Goal: Transaction & Acquisition: Purchase product/service

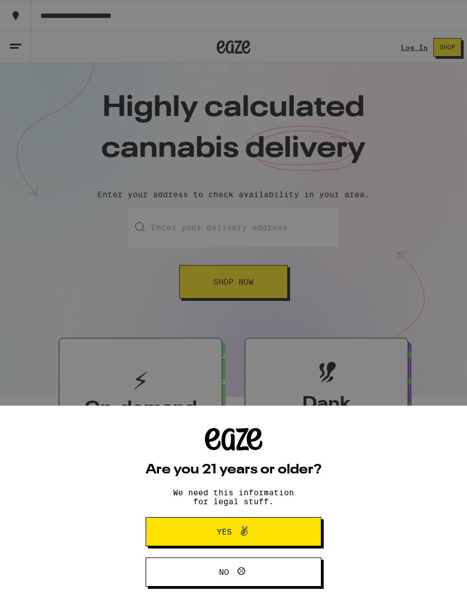
click at [253, 530] on span "Yes" at bounding box center [233, 532] width 85 height 15
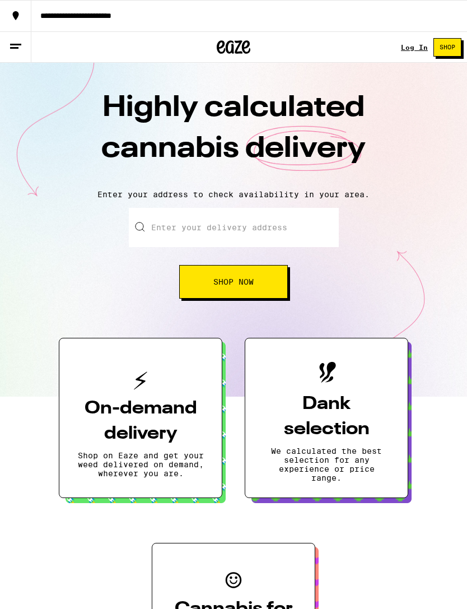
click at [419, 51] on link "Log In" at bounding box center [414, 47] width 27 height 7
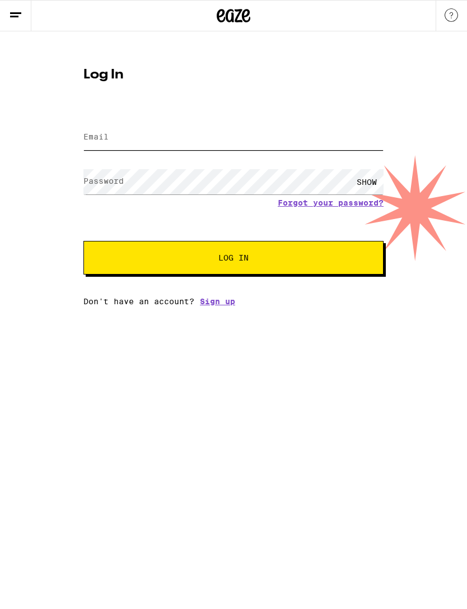
click at [294, 140] on input "Email" at bounding box center [233, 137] width 300 height 25
type input "[EMAIL_ADDRESS][DOMAIN_NAME]"
click at [234, 259] on button "Log In" at bounding box center [233, 258] width 300 height 34
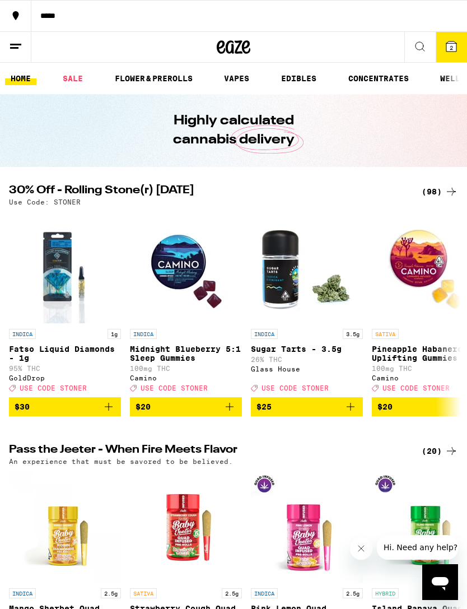
click at [450, 48] on span "2" at bounding box center [451, 47] width 3 height 7
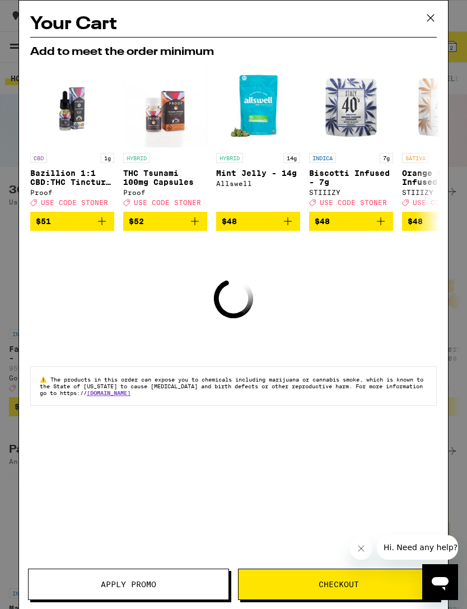
click at [436, 16] on icon at bounding box center [431, 18] width 17 height 17
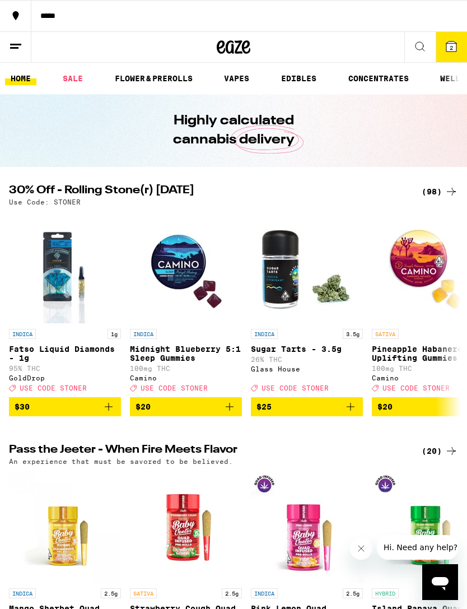
click at [450, 49] on span "2" at bounding box center [451, 47] width 3 height 7
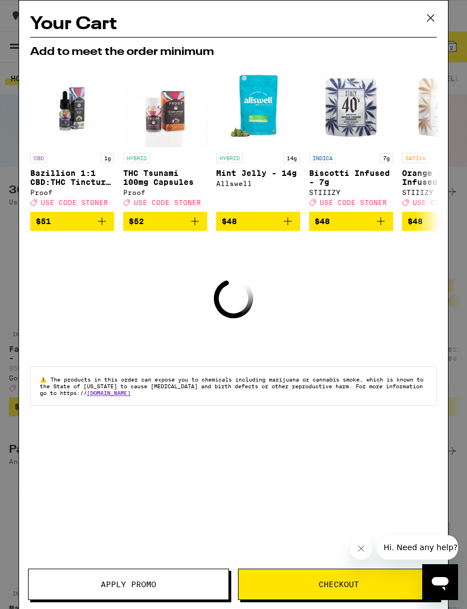
click at [330, 573] on button "Checkout" at bounding box center [338, 584] width 201 height 31
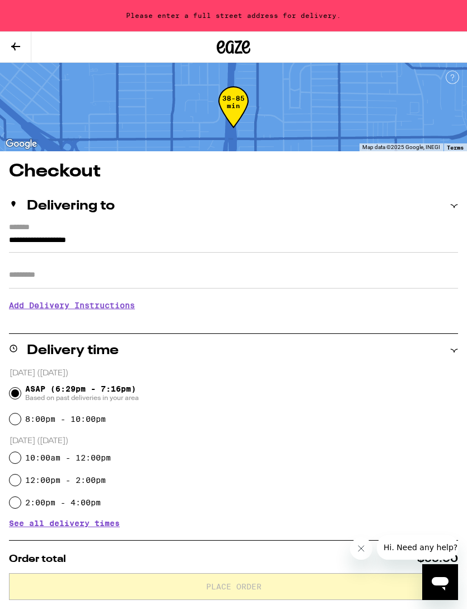
click at [186, 242] on input "**********" at bounding box center [233, 243] width 449 height 19
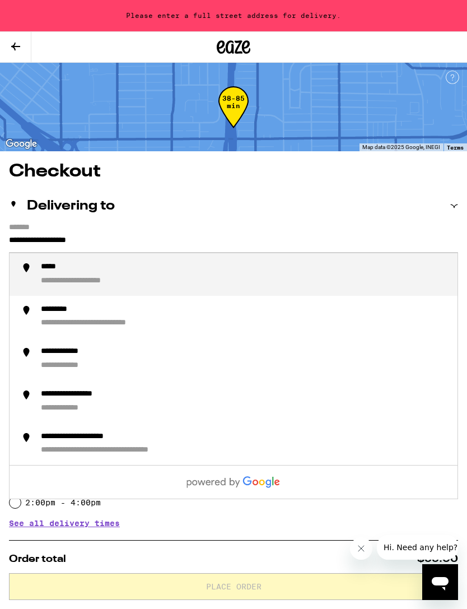
type input "**********"
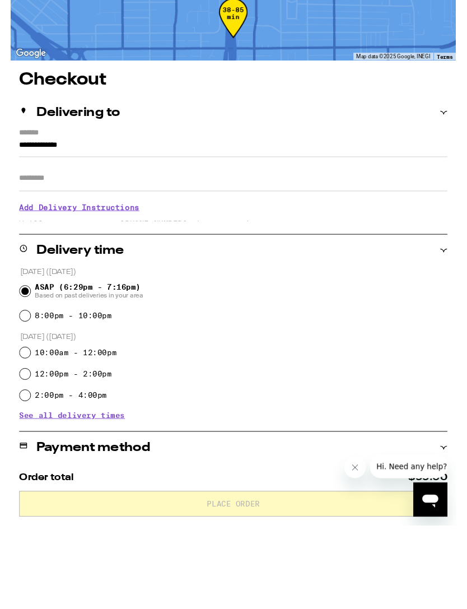
scroll to position [332, 0]
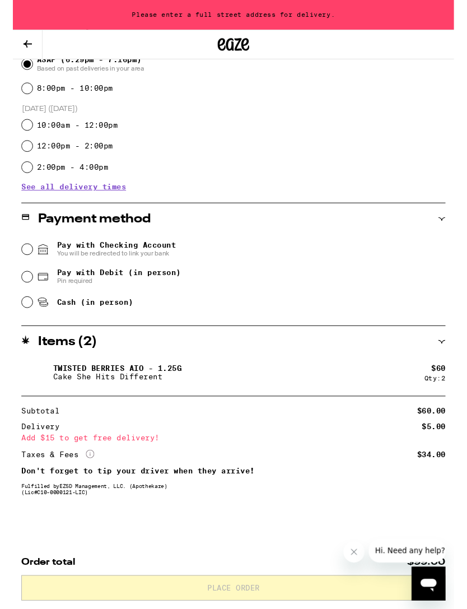
click at [138, 326] on div "Cash (in person)" at bounding box center [234, 320] width 449 height 25
click at [12, 308] on div "Cash (in person)" at bounding box center [234, 320] width 449 height 25
click at [11, 321] on input "Cash (in person)" at bounding box center [15, 319] width 11 height 11
radio input "true"
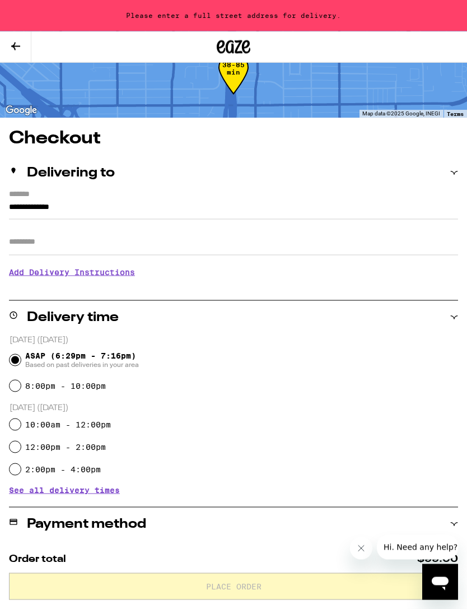
scroll to position [0, 0]
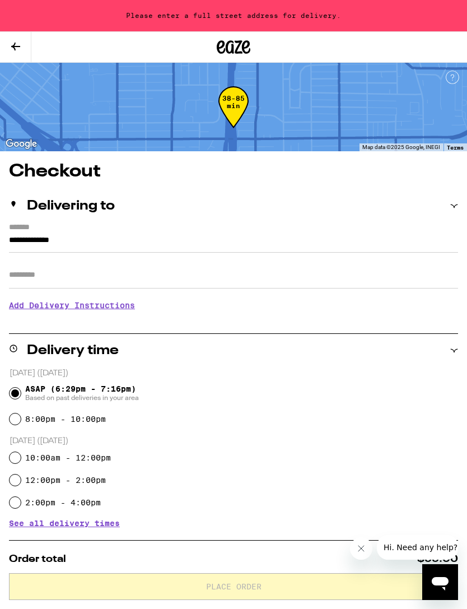
click at [120, 248] on input "**********" at bounding box center [233, 243] width 449 height 19
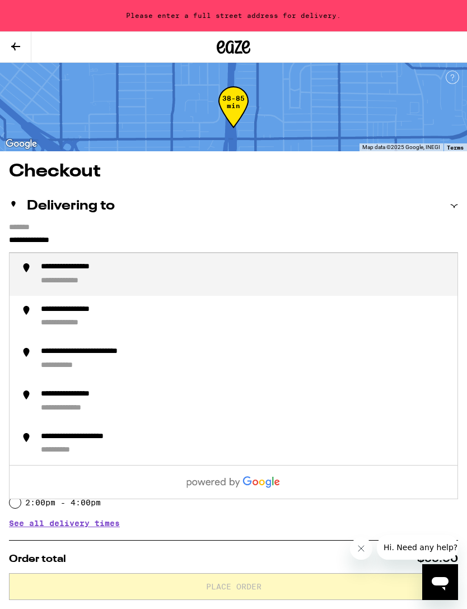
click at [150, 281] on div "**********" at bounding box center [245, 274] width 408 height 25
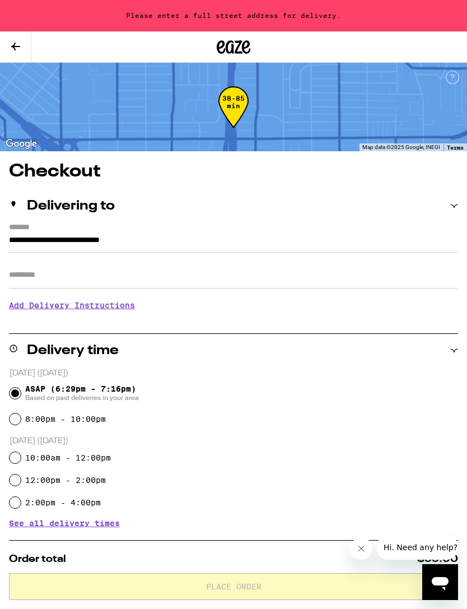
type input "**********"
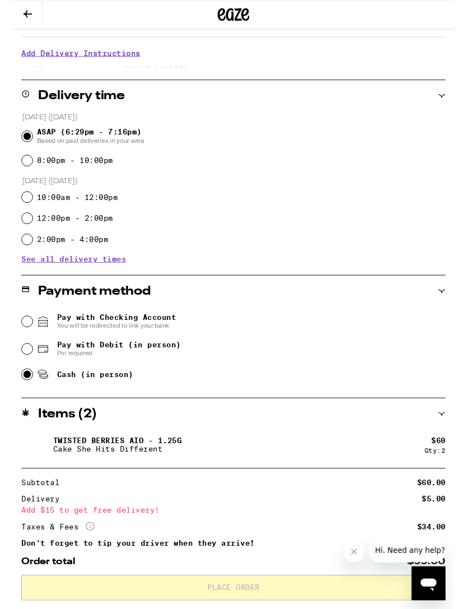
scroll to position [300, 0]
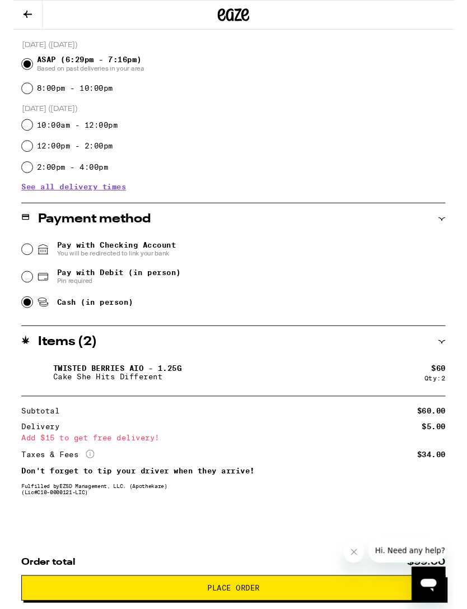
click at [354, 550] on icon "Close message from company" at bounding box center [354, 552] width 9 height 9
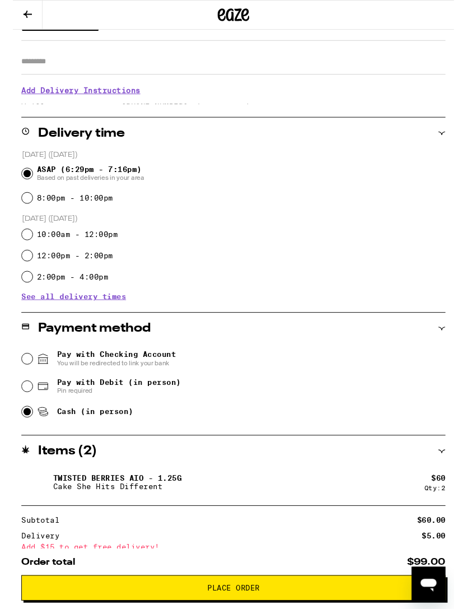
scroll to position [0, 0]
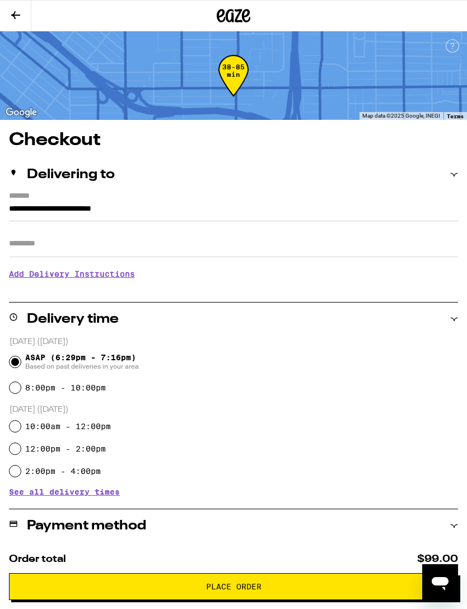
click at [18, 22] on button at bounding box center [15, 16] width 31 height 31
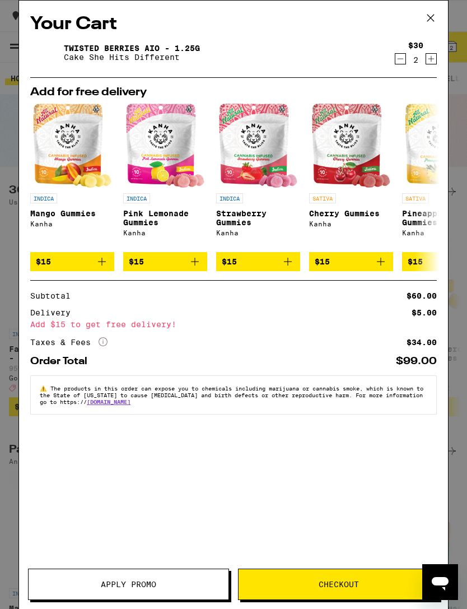
click at [432, 16] on icon at bounding box center [431, 18] width 17 height 17
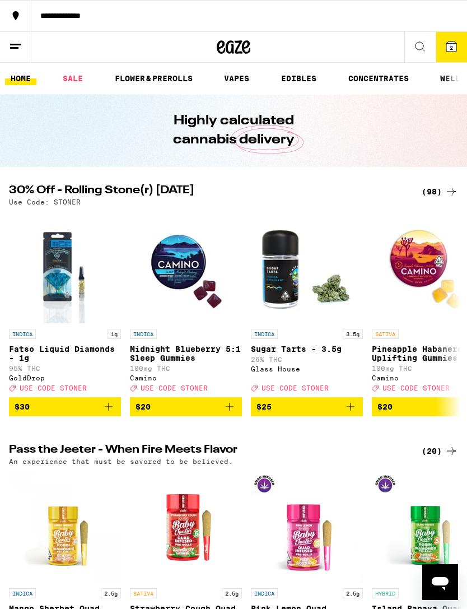
click at [13, 46] on icon at bounding box center [15, 46] width 13 height 13
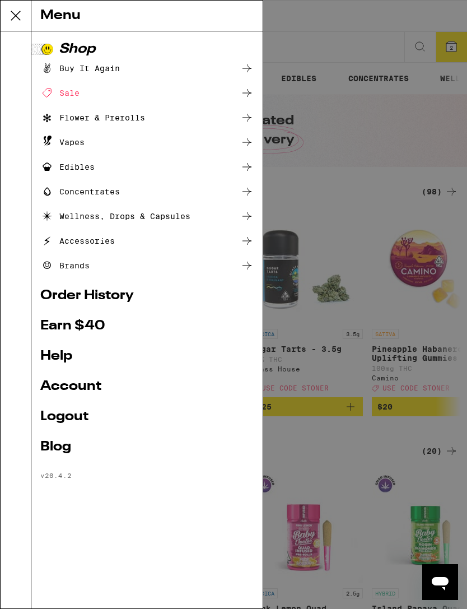
click at [105, 323] on link "Earn $ 40" at bounding box center [147, 325] width 214 height 13
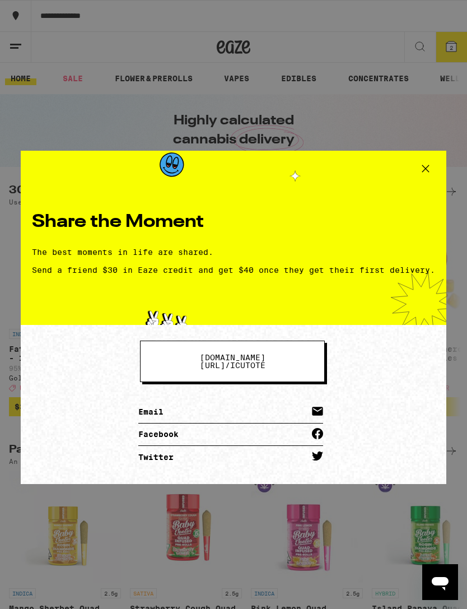
click at [218, 436] on link "Facebook" at bounding box center [230, 435] width 185 height 22
click at [280, 362] on span "[DOMAIN_NAME][URL] / icutote" at bounding box center [232, 362] width 94 height 16
click at [421, 172] on icon at bounding box center [425, 168] width 17 height 17
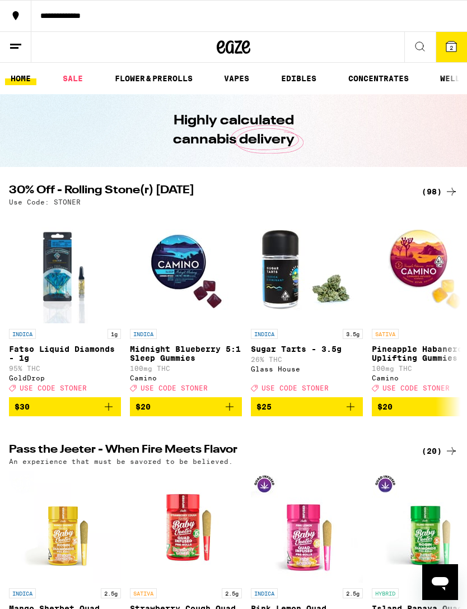
click at [13, 43] on icon at bounding box center [15, 46] width 13 height 13
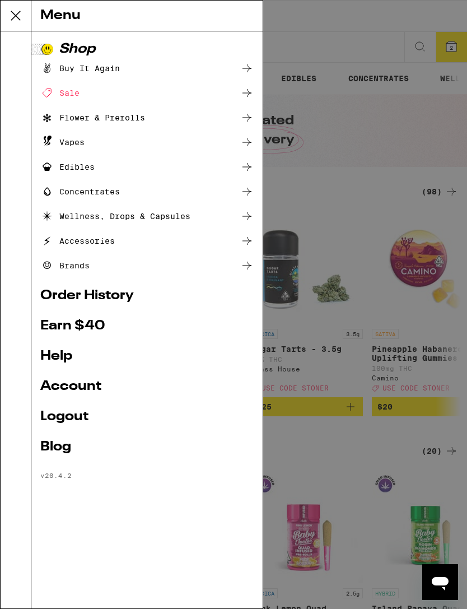
click at [82, 392] on link "Account" at bounding box center [147, 386] width 214 height 13
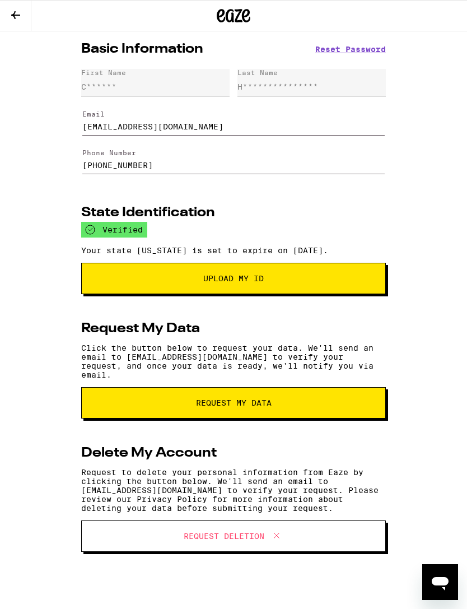
click at [385, 282] on button "Upload My ID" at bounding box center [233, 278] width 305 height 31
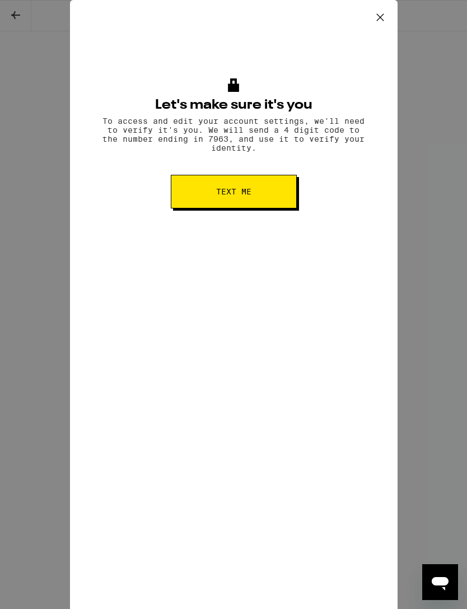
click at [283, 197] on button "Text me" at bounding box center [234, 192] width 126 height 34
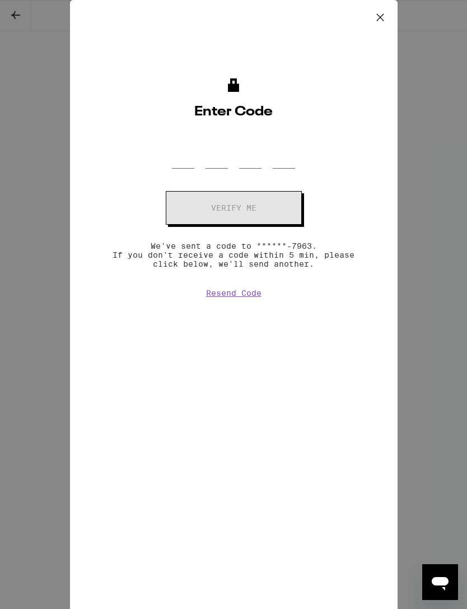
click at [247, 298] on button "Resend Code" at bounding box center [233, 293] width 55 height 9
click at [250, 298] on button "Resend Code" at bounding box center [233, 293] width 55 height 9
click at [226, 298] on button "Resend Code" at bounding box center [233, 293] width 55 height 9
click at [379, 16] on icon at bounding box center [380, 17] width 7 height 7
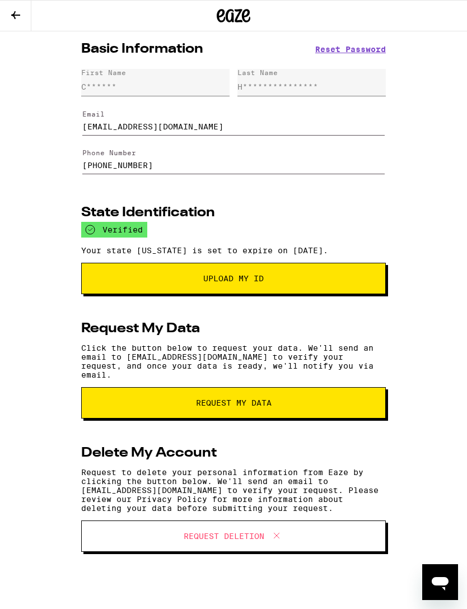
click at [16, 16] on icon at bounding box center [15, 14] width 13 height 13
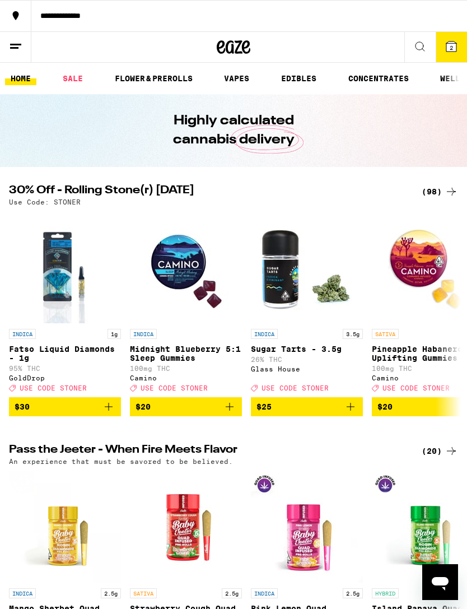
click at [22, 61] on button at bounding box center [15, 47] width 31 height 31
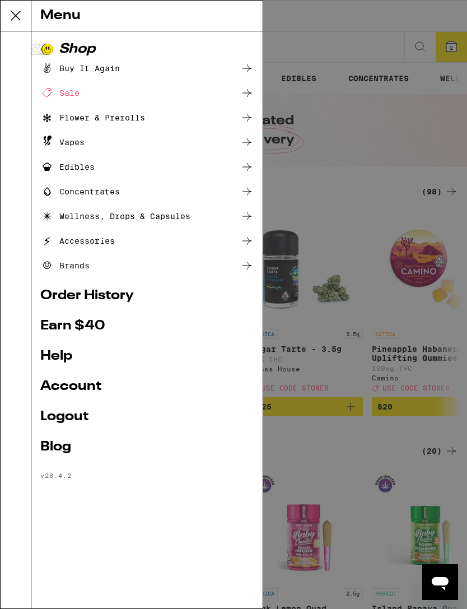
click at [89, 289] on link "Order History" at bounding box center [147, 295] width 214 height 13
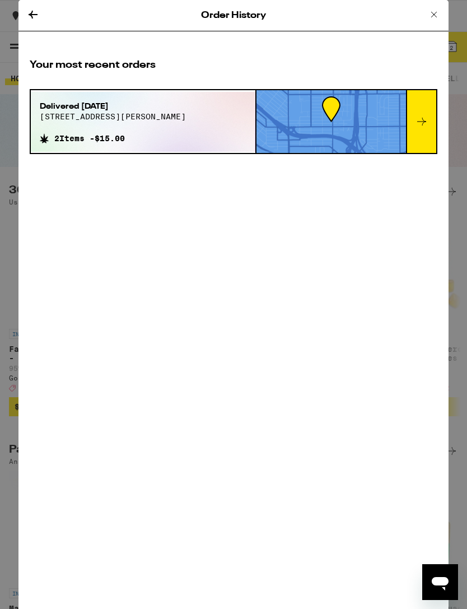
click at [420, 126] on icon at bounding box center [421, 121] width 13 height 13
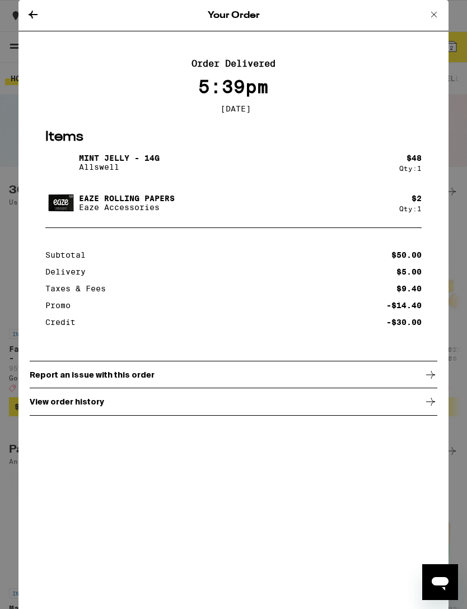
click at [372, 408] on div "View order history" at bounding box center [234, 402] width 408 height 28
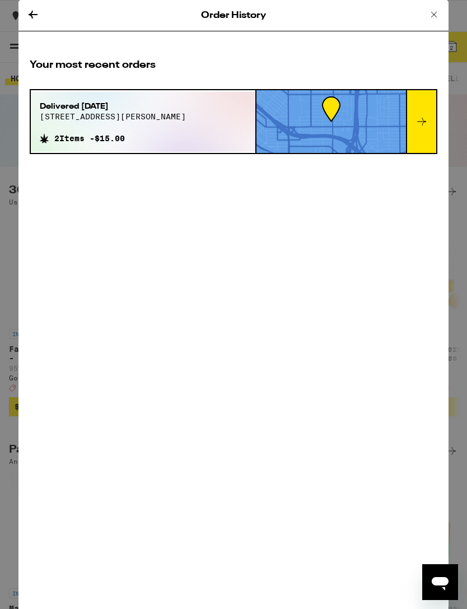
click at [430, 19] on icon at bounding box center [434, 14] width 13 height 13
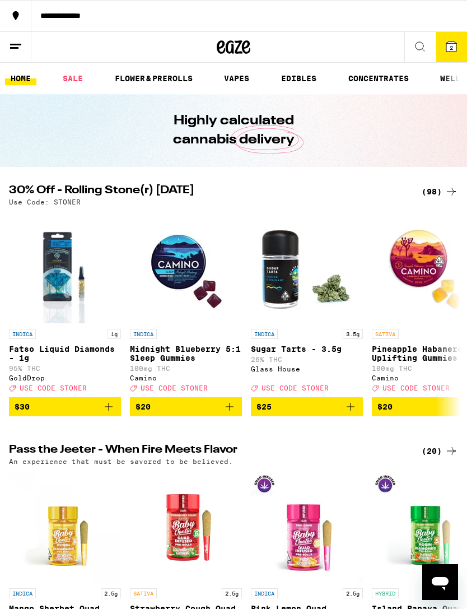
click at [63, 81] on link "SALE" at bounding box center [72, 78] width 31 height 13
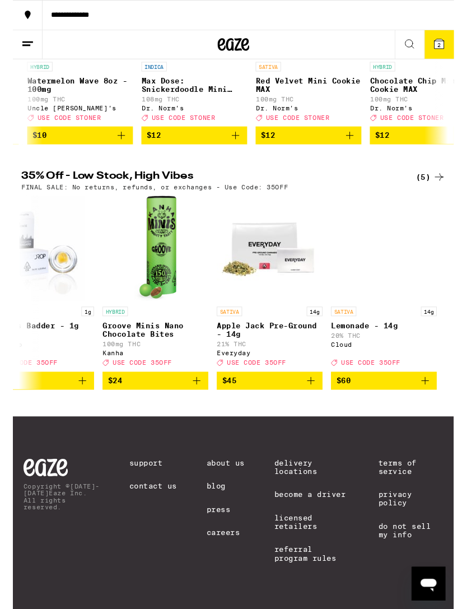
scroll to position [0, 156]
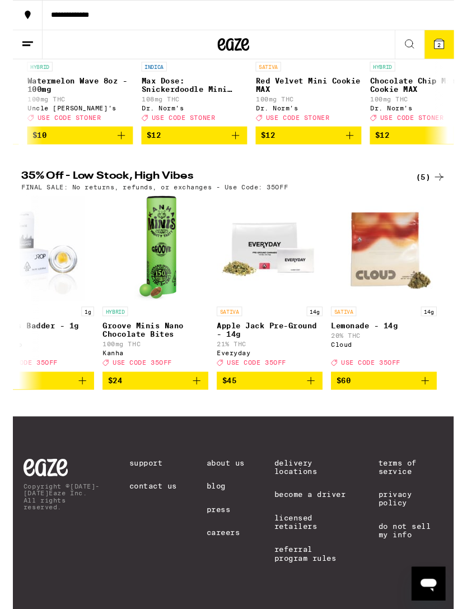
click at [408, 397] on span "$60" at bounding box center [393, 403] width 101 height 13
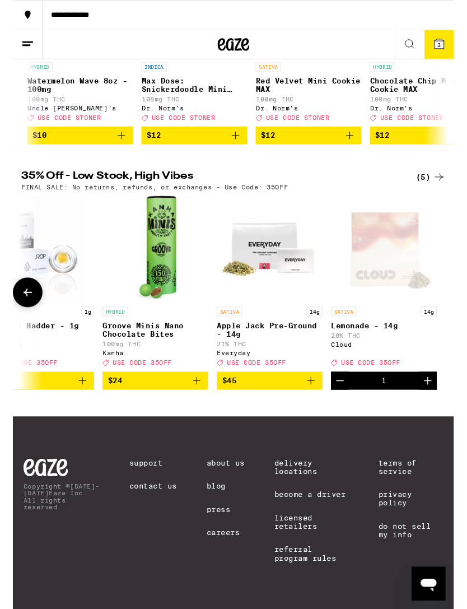
click at [454, 50] on icon at bounding box center [452, 46] width 10 height 10
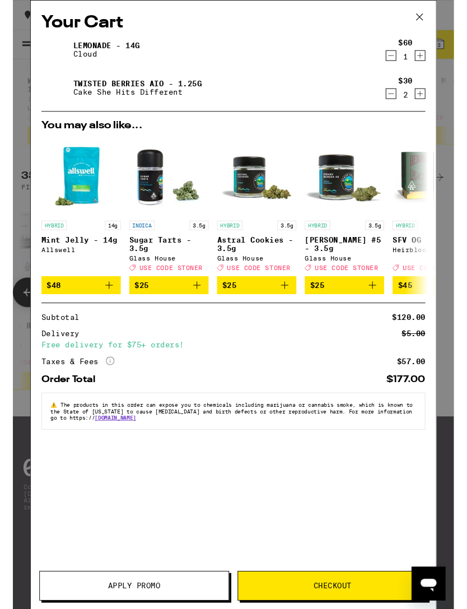
click at [401, 103] on icon "Decrement" at bounding box center [401, 98] width 10 height 13
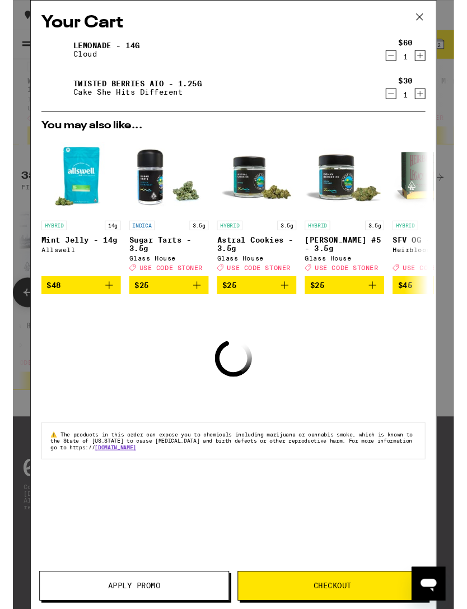
click at [400, 100] on icon "Decrement" at bounding box center [401, 98] width 10 height 13
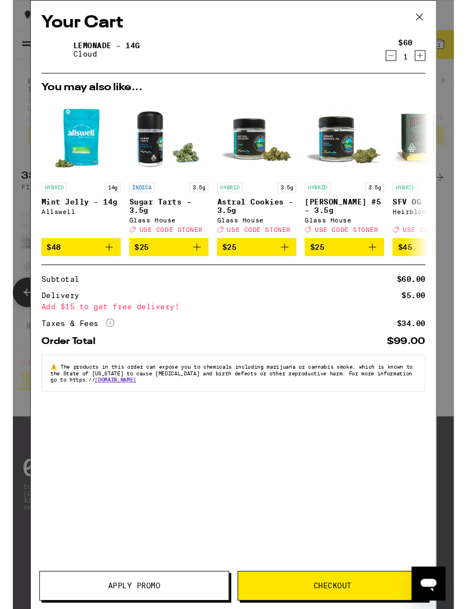
click at [133, 609] on span "Apply Promo" at bounding box center [128, 620] width 55 height 8
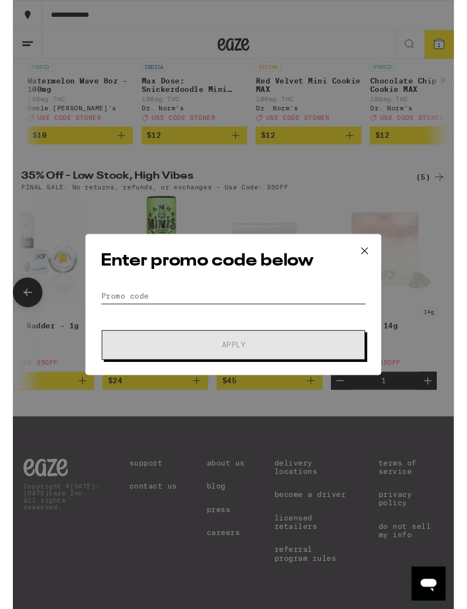
click at [163, 309] on input "Promo Code" at bounding box center [233, 313] width 281 height 17
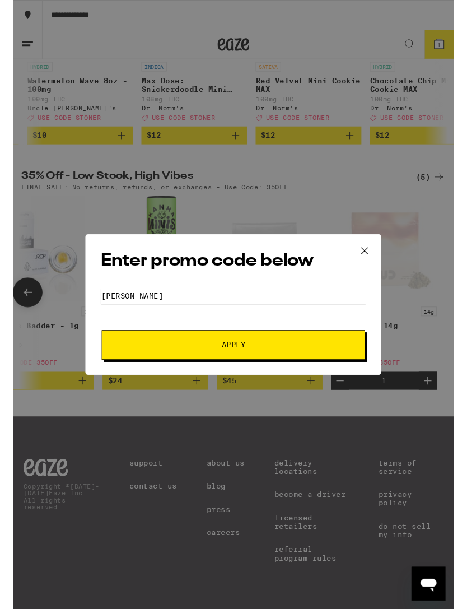
type input "[PERSON_NAME]"
click at [279, 381] on button "Apply" at bounding box center [233, 365] width 279 height 31
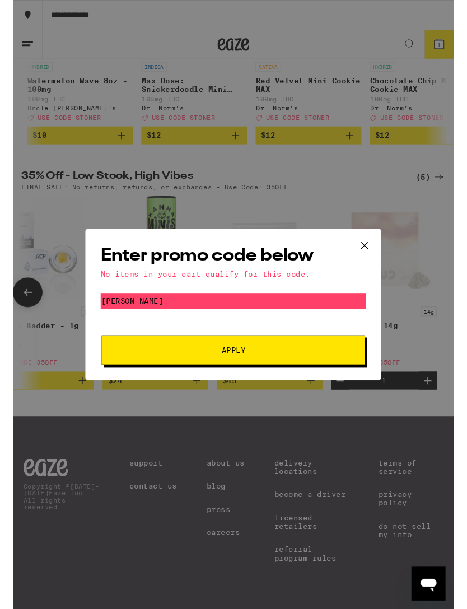
click at [372, 260] on icon at bounding box center [372, 260] width 17 height 17
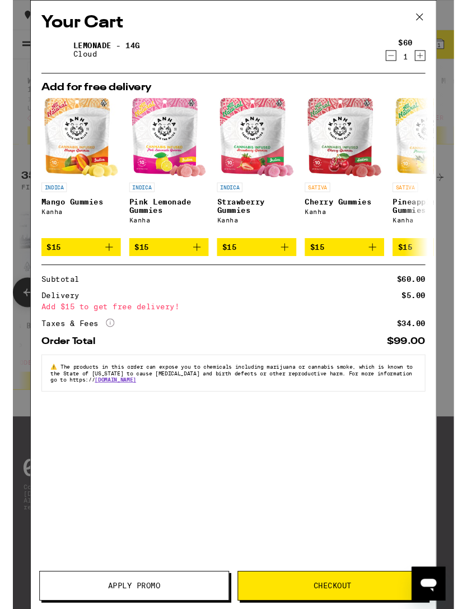
click at [428, 21] on icon at bounding box center [431, 18] width 17 height 17
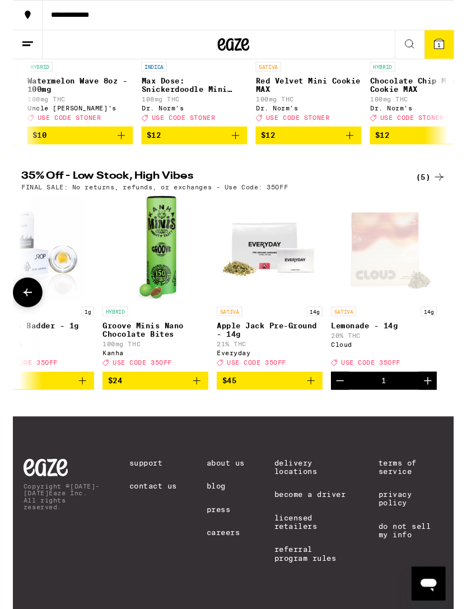
click at [451, 43] on icon at bounding box center [452, 46] width 10 height 10
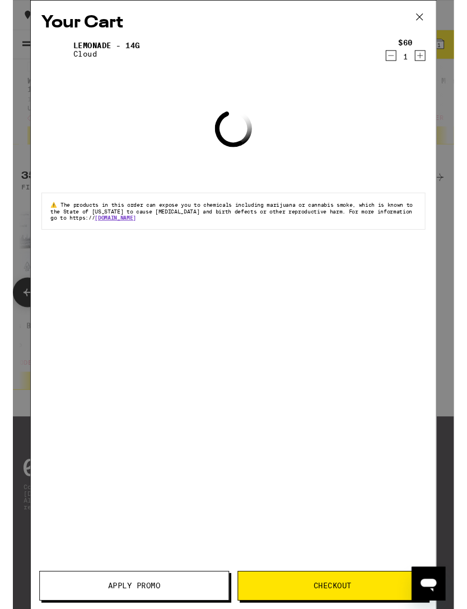
click at [154, 609] on button "Apply Promo" at bounding box center [128, 620] width 201 height 31
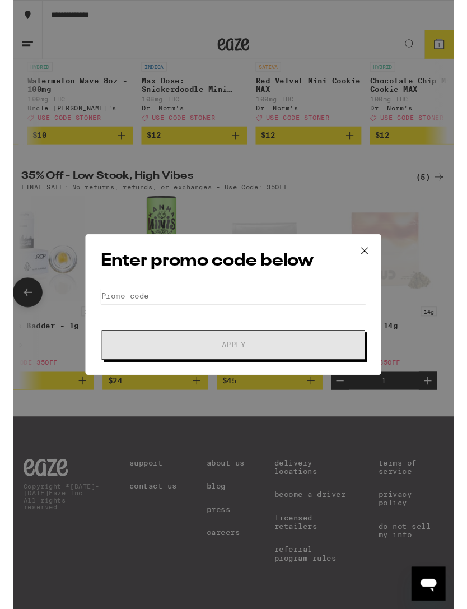
click at [282, 305] on input "Promo Code" at bounding box center [233, 313] width 281 height 17
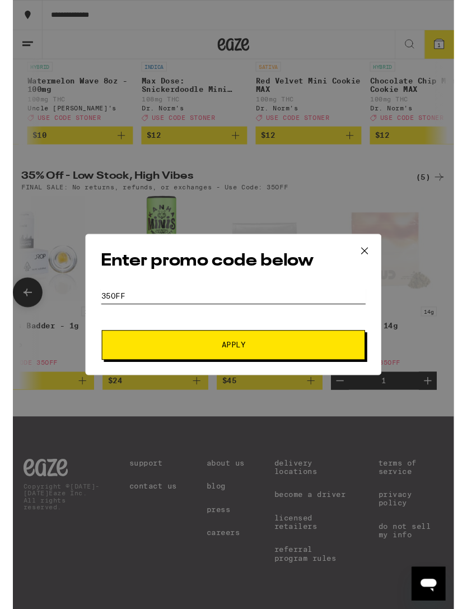
type input "35off"
click at [292, 373] on button "Apply" at bounding box center [233, 365] width 279 height 31
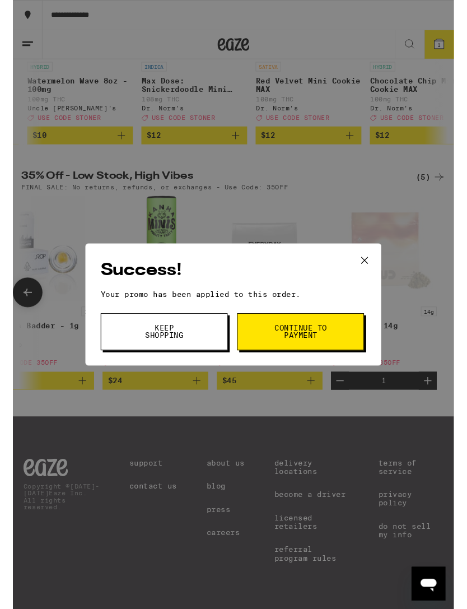
click at [322, 358] on span "Continue to payment" at bounding box center [304, 352] width 57 height 16
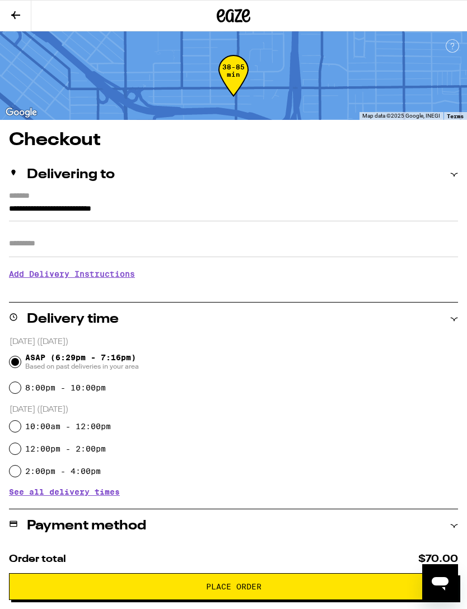
click at [29, 24] on button at bounding box center [15, 16] width 31 height 31
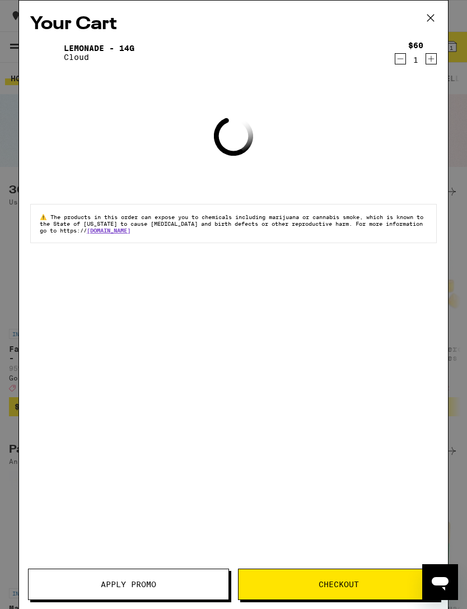
click at [430, 22] on icon at bounding box center [431, 18] width 17 height 17
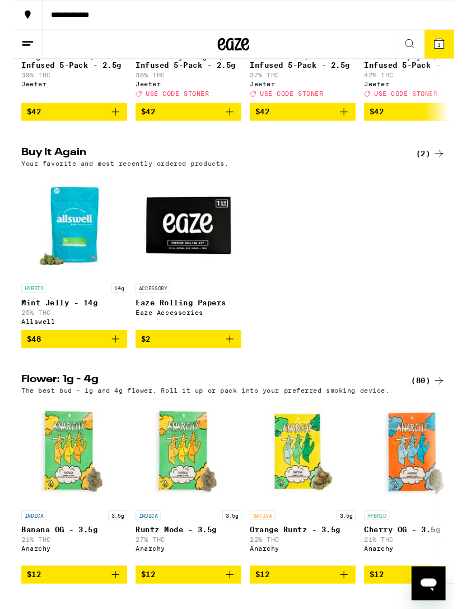
scroll to position [549, 0]
